Goal: Task Accomplishment & Management: Use online tool/utility

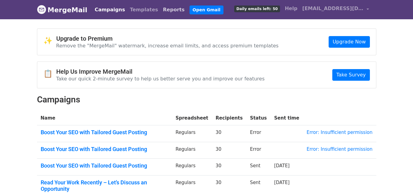
click at [160, 9] on link "Reports" at bounding box center [173, 10] width 27 height 12
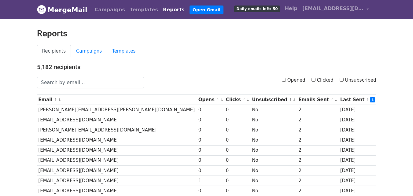
click at [285, 78] on input "Opened" at bounding box center [284, 80] width 4 height 4
checkbox input "true"
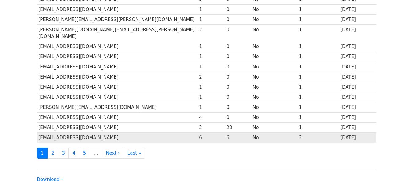
scroll to position [302, 0]
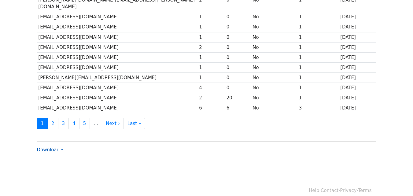
click at [43, 147] on link "Download" at bounding box center [50, 149] width 26 height 5
click at [53, 156] on link "CSV" at bounding box center [61, 161] width 48 height 10
